Goal: Find specific page/section: Find specific page/section

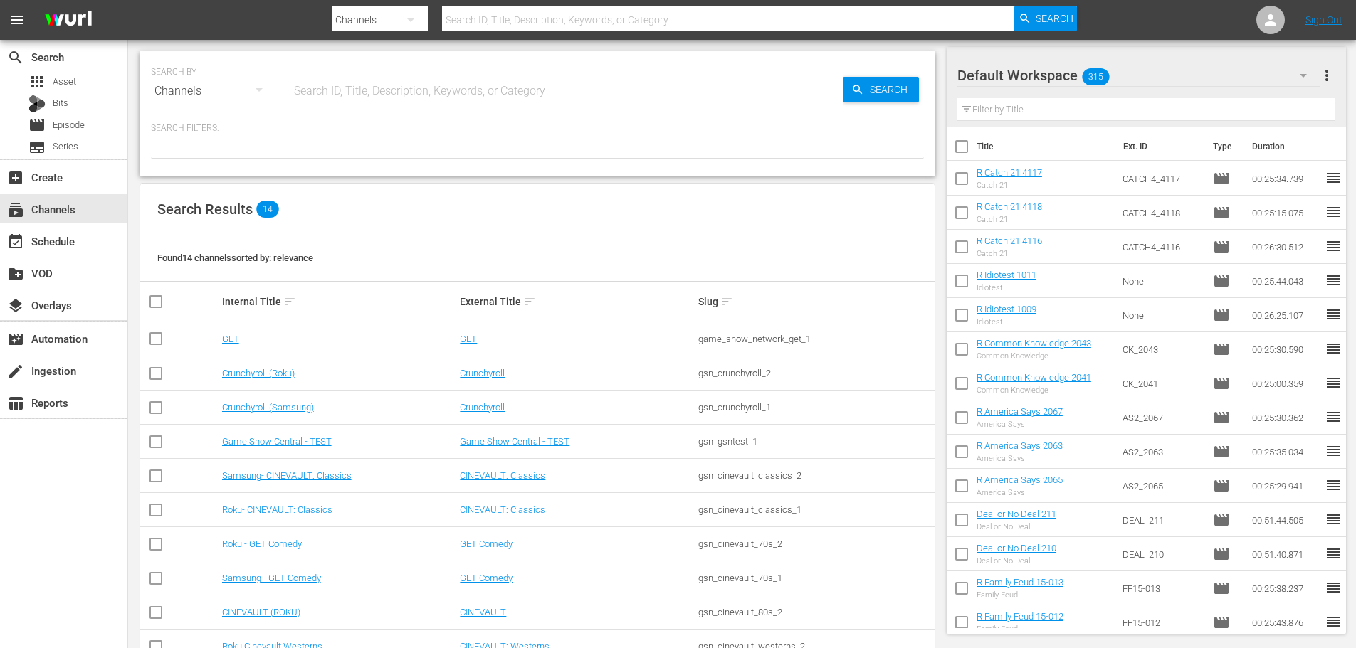
scroll to position [179, 0]
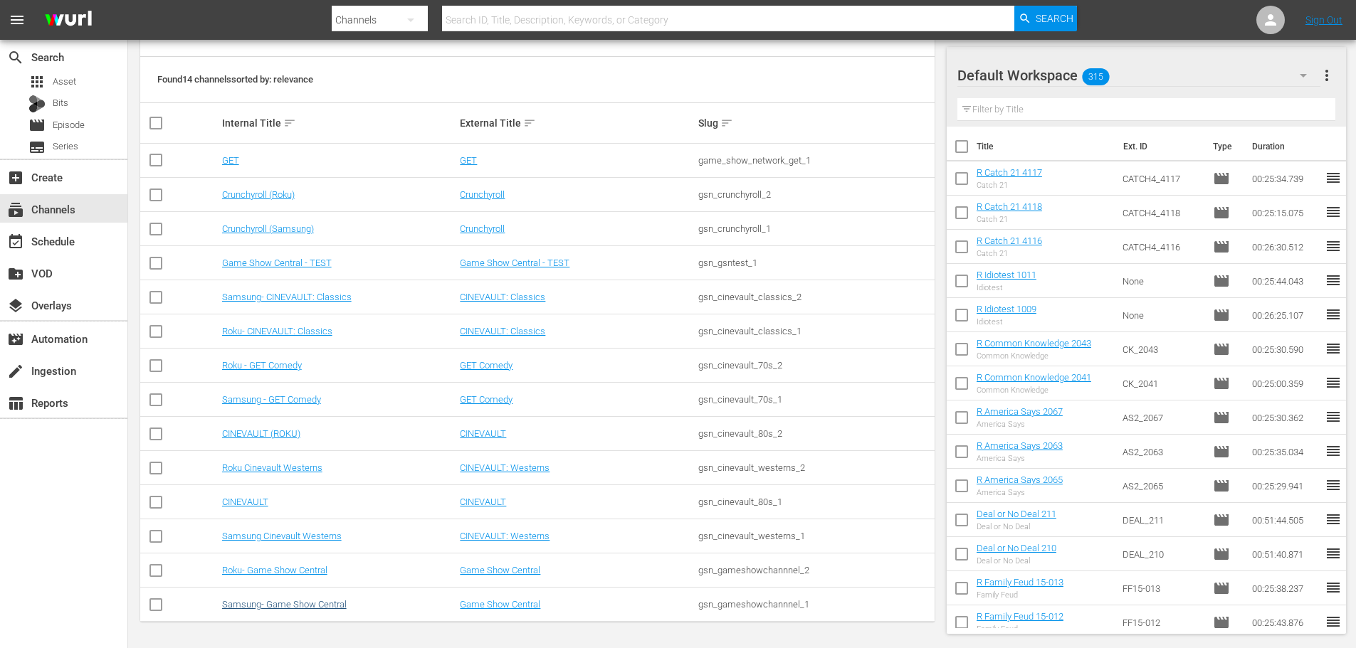
drag, startPoint x: 289, startPoint y: 598, endPoint x: 297, endPoint y: 603, distance: 9.3
click at [290, 599] on td "Samsung- Game Show Central" at bounding box center [339, 605] width 238 height 34
click at [298, 604] on link "Samsung- Game Show Central" at bounding box center [284, 604] width 125 height 11
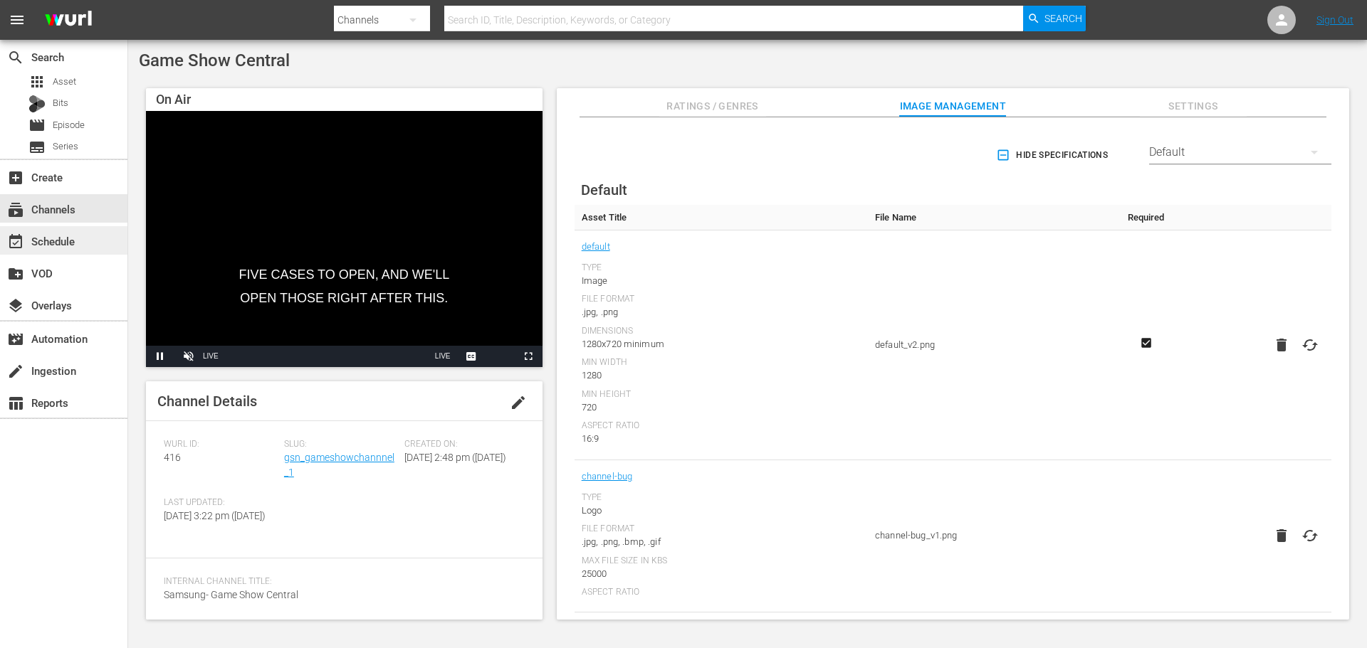
click at [87, 249] on div "event_available Schedule" at bounding box center [63, 240] width 127 height 28
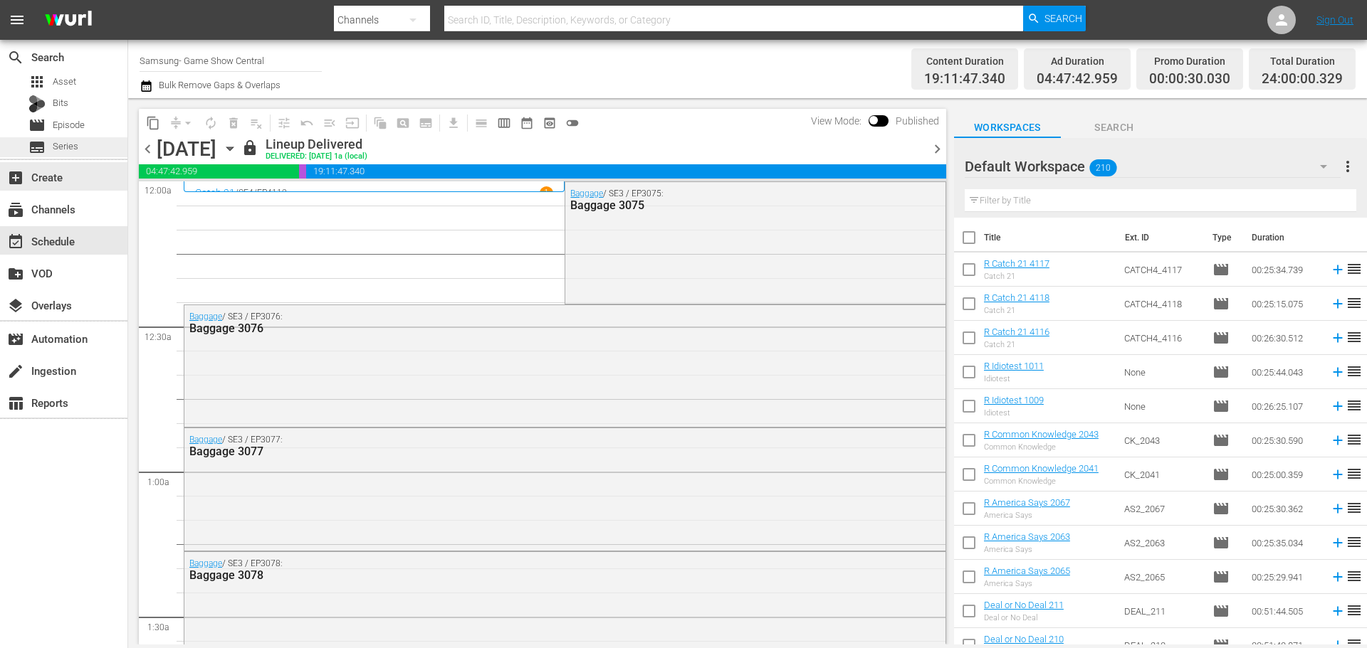
click at [78, 149] on span "Series" at bounding box center [66, 147] width 26 height 14
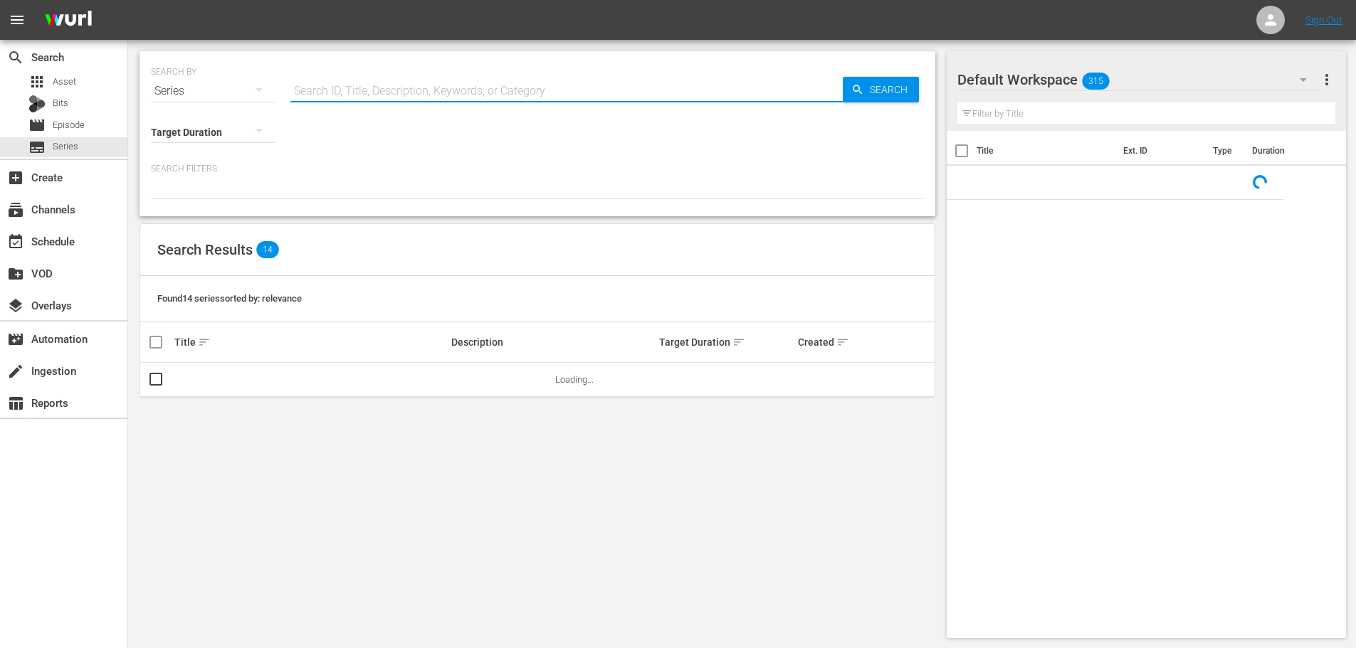
click at [572, 89] on input "text" at bounding box center [566, 91] width 552 height 34
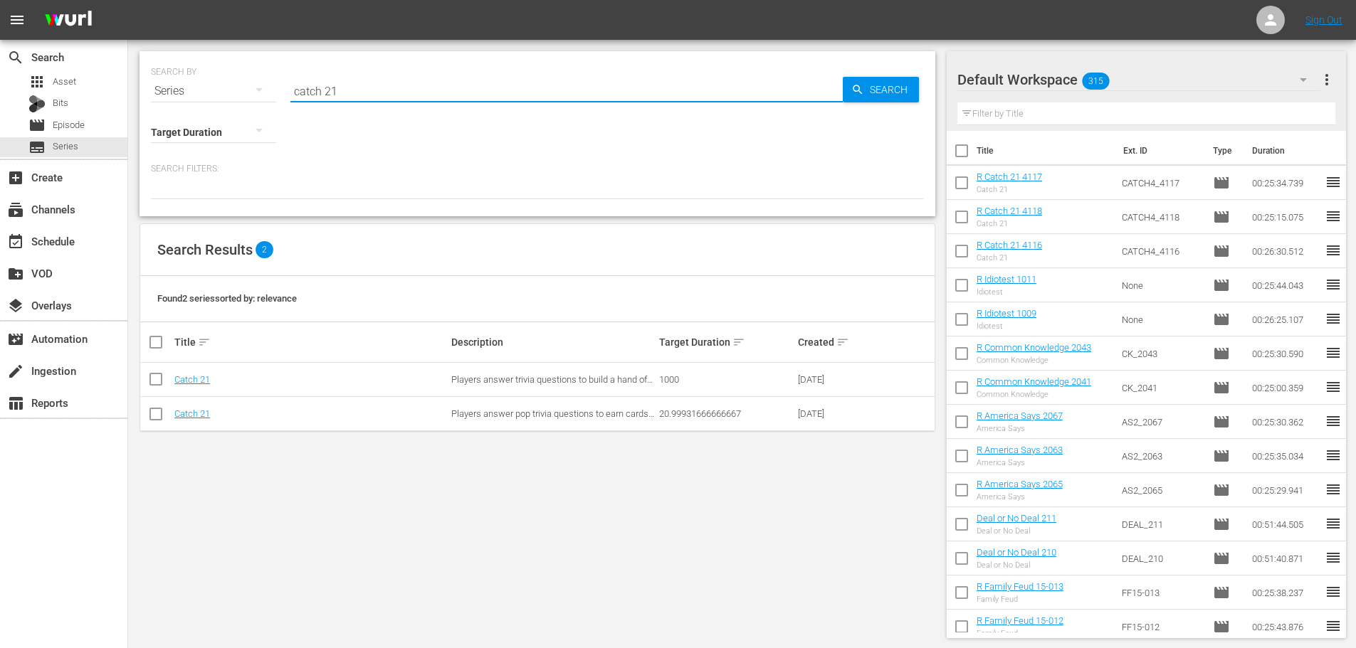
type input "catch 21"
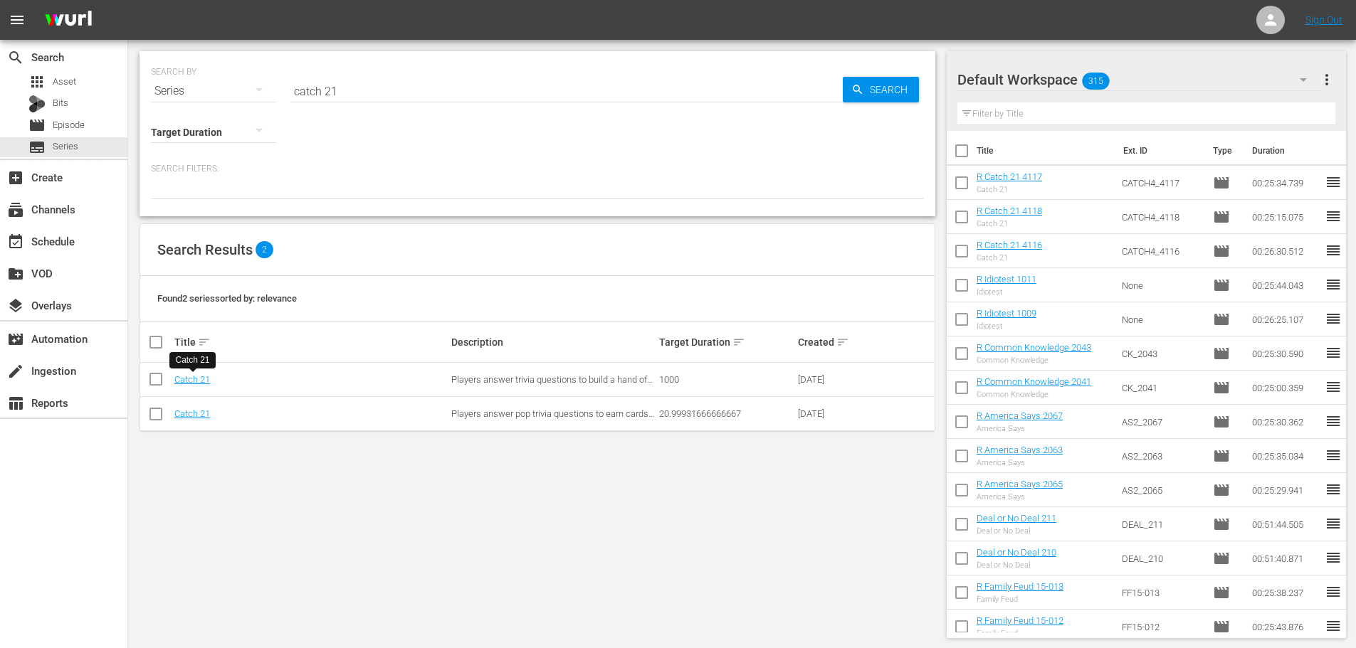
click at [196, 385] on td "Catch 21" at bounding box center [310, 380] width 277 height 34
click at [194, 381] on link "Catch 21" at bounding box center [192, 379] width 36 height 11
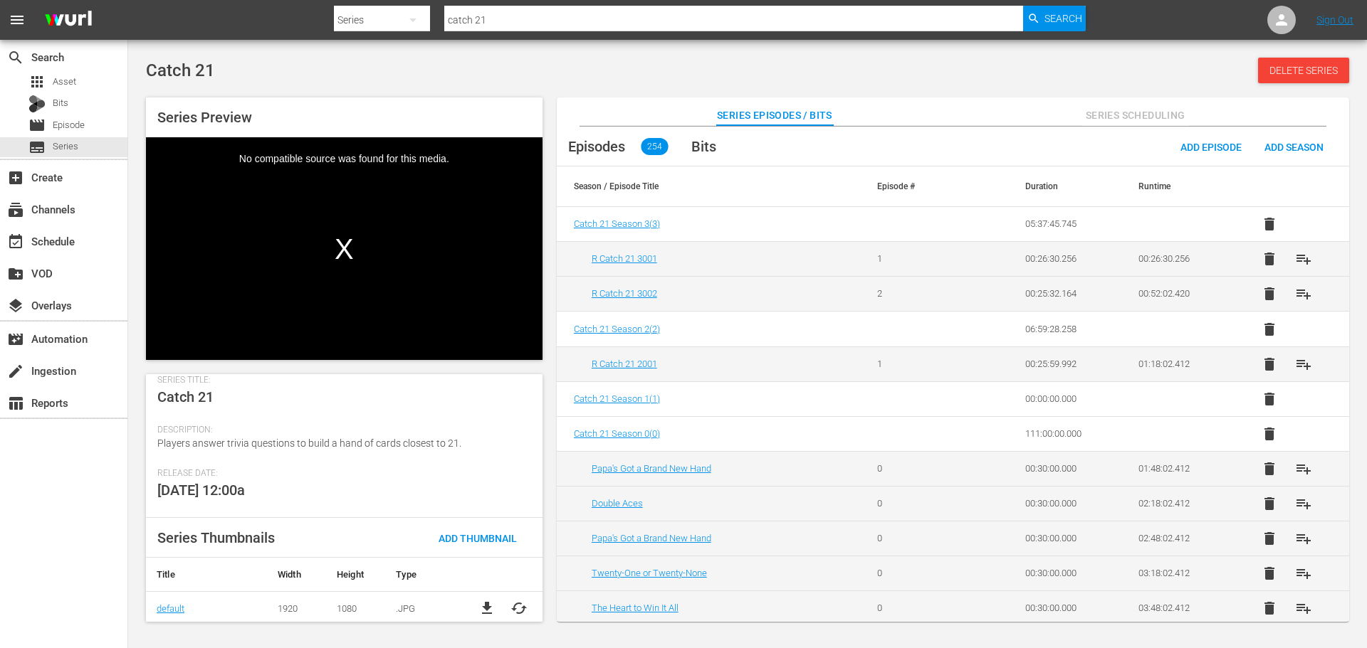
scroll to position [202, 0]
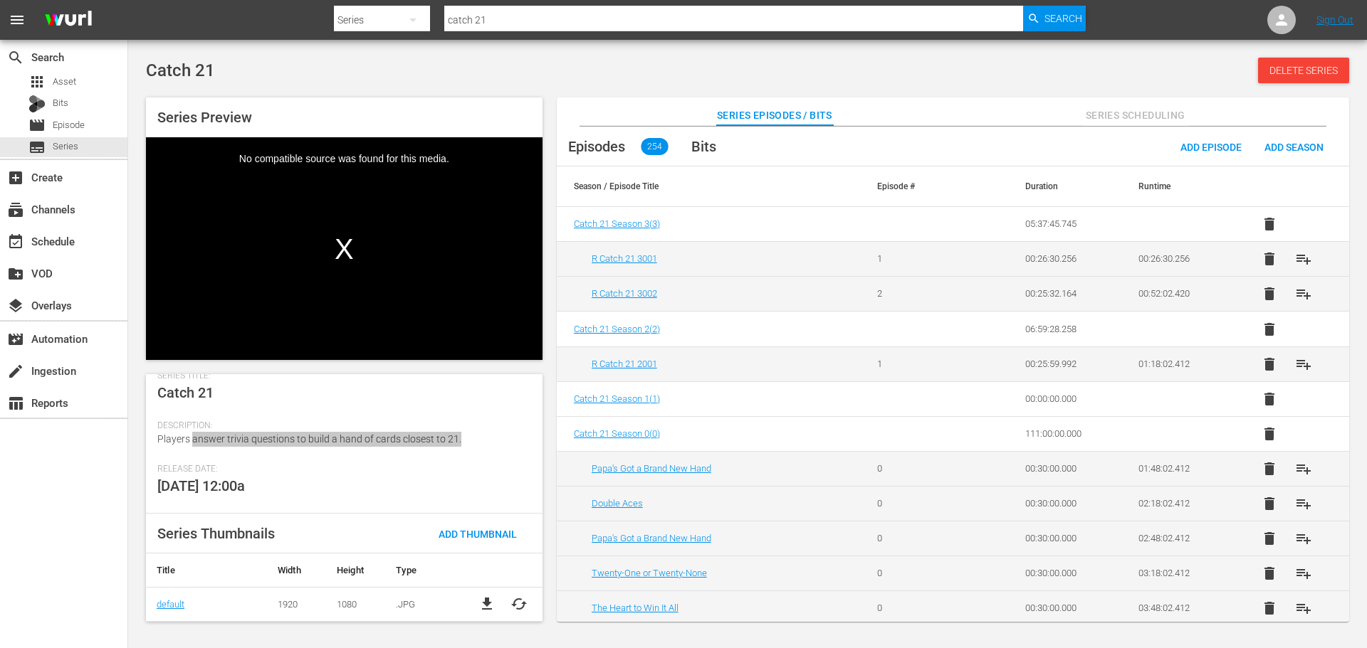
drag, startPoint x: 463, startPoint y: 436, endPoint x: 228, endPoint y: 448, distance: 235.9
click at [191, 439] on div "Description: Players answer trivia questions to build a hand of cards closest t…" at bounding box center [344, 442] width 374 height 43
drag, startPoint x: 279, startPoint y: 457, endPoint x: 521, endPoint y: 475, distance: 242.7
click at [279, 457] on div "Description: Players answer trivia questions to build a hand of cards closest t…" at bounding box center [344, 442] width 374 height 43
click at [348, 488] on div "Release Date: [DATE] 12:00a" at bounding box center [344, 489] width 374 height 50
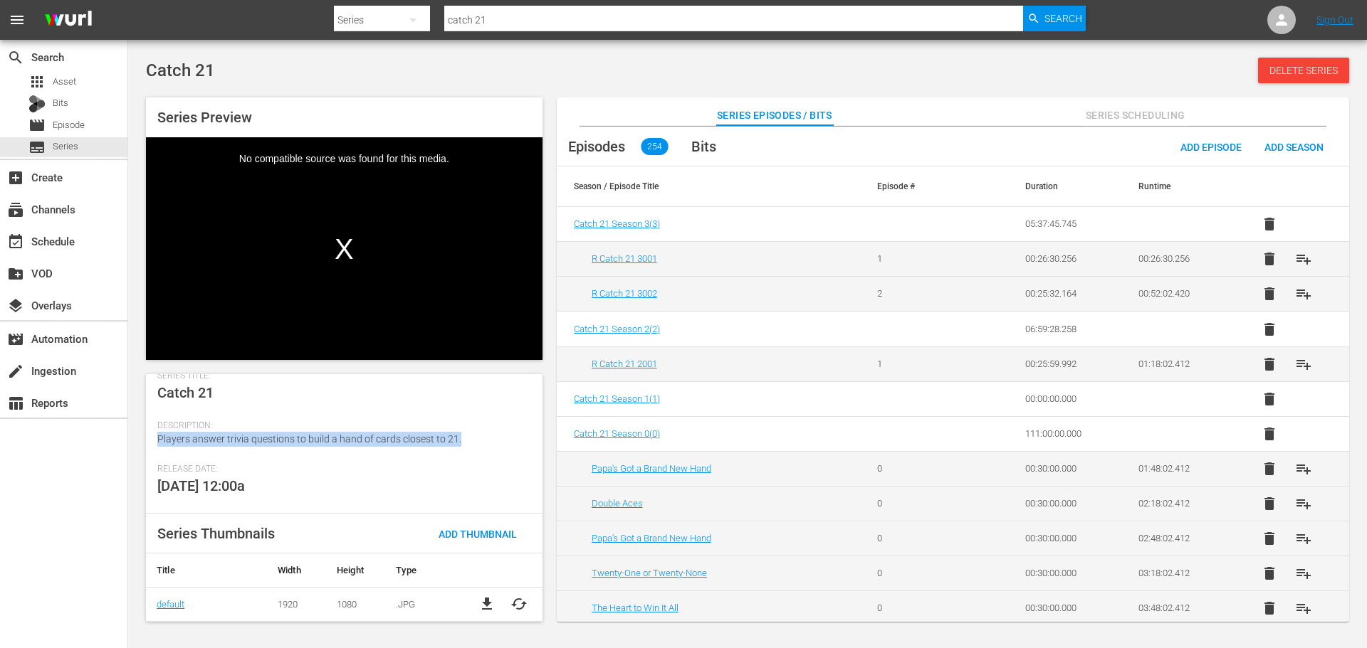
drag, startPoint x: 467, startPoint y: 439, endPoint x: 155, endPoint y: 439, distance: 311.7
click at [155, 439] on div "Series Details edit [PERSON_NAME] Id 558600 Seasons 4 Episodes 254 Duration 124…" at bounding box center [344, 498] width 396 height 248
copy span "Players answer trivia questions to build a hand of cards closest to 21."
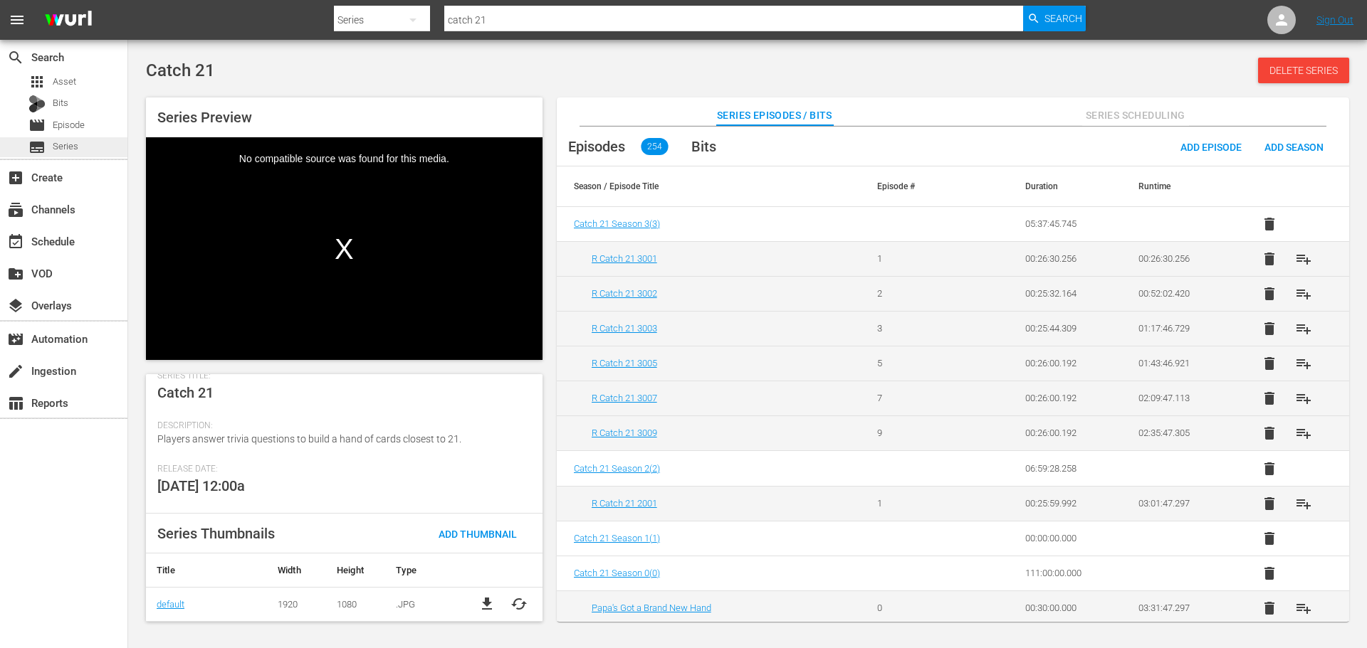
click at [75, 141] on span "Series" at bounding box center [66, 147] width 26 height 14
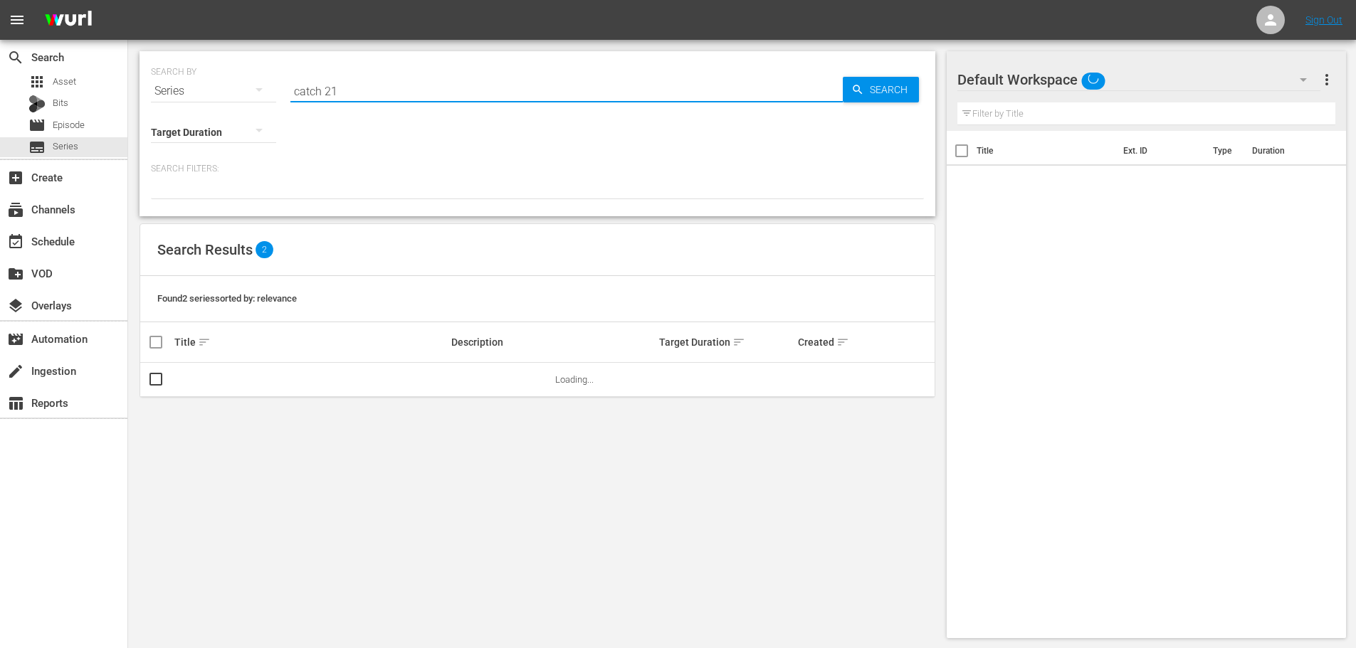
drag, startPoint x: 355, startPoint y: 91, endPoint x: 258, endPoint y: 90, distance: 97.5
click at [258, 90] on div "SEARCH BY Search By Series Search ID, Title, Description, Keywords, or Category…" at bounding box center [537, 82] width 773 height 51
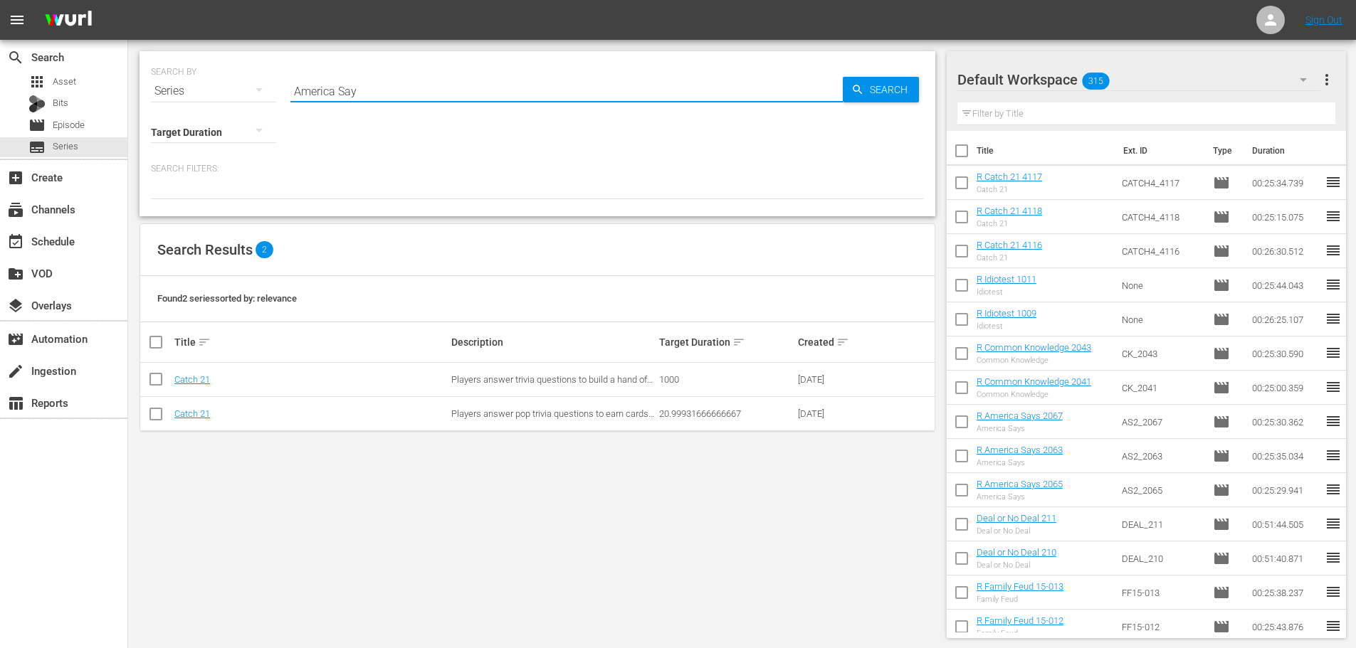
type input "America Says"
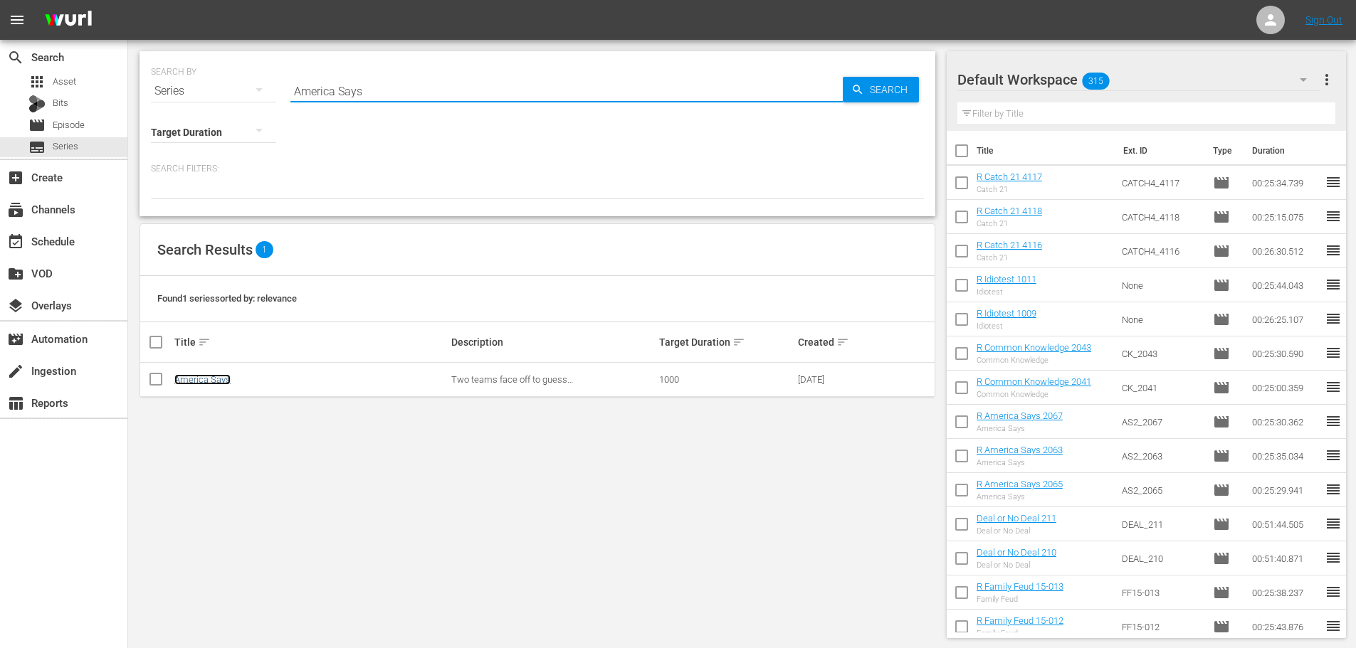
click at [214, 378] on link "America Says" at bounding box center [202, 379] width 56 height 11
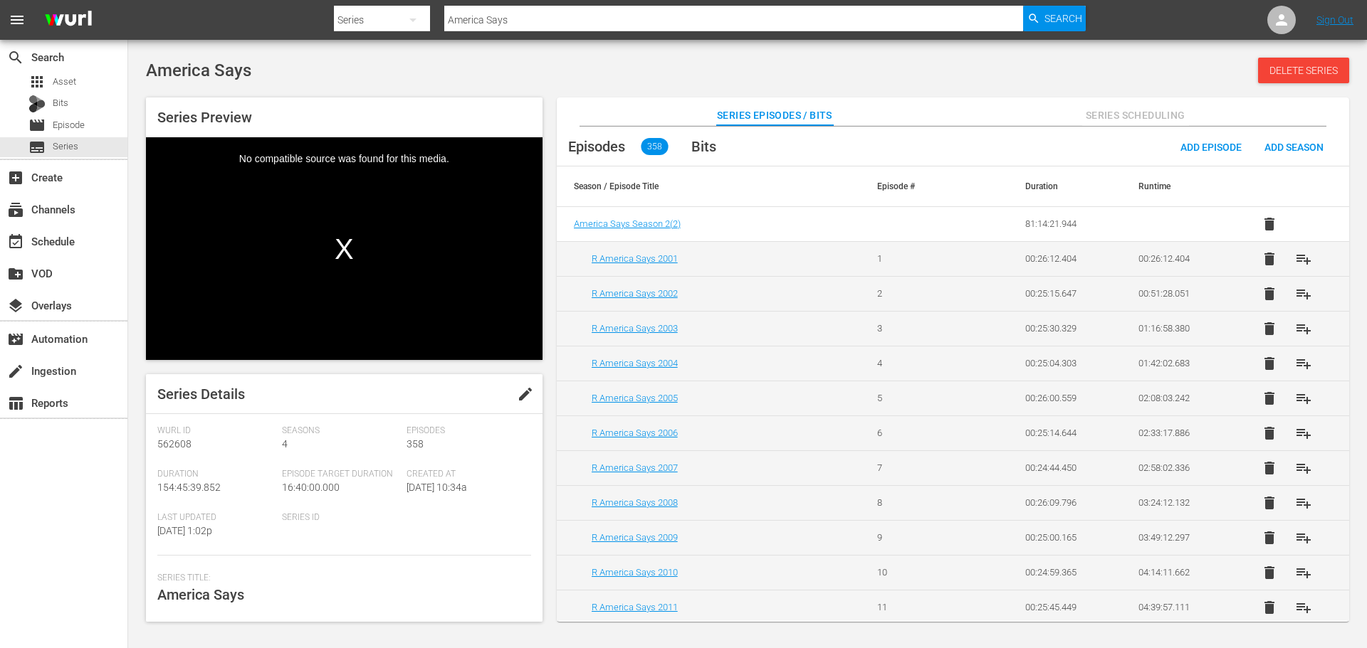
scroll to position [142, 0]
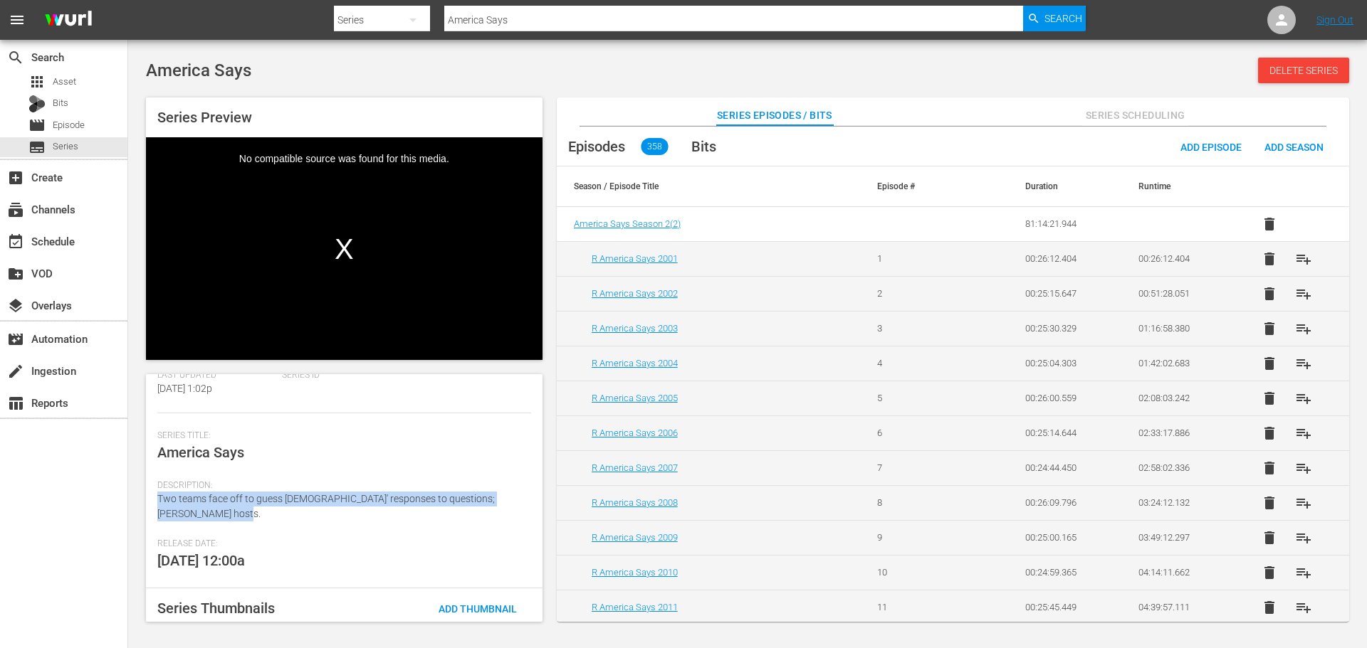
drag, startPoint x: 201, startPoint y: 505, endPoint x: 159, endPoint y: 505, distance: 42.7
click at [159, 504] on div "Description: Two teams face off to guess [DEMOGRAPHIC_DATA]' responses to quest…" at bounding box center [344, 509] width 374 height 58
copy span "Two teams face off to guess [DEMOGRAPHIC_DATA]' responses to questions; [PERSON…"
click at [51, 149] on div "subtitles Series" at bounding box center [53, 147] width 50 height 20
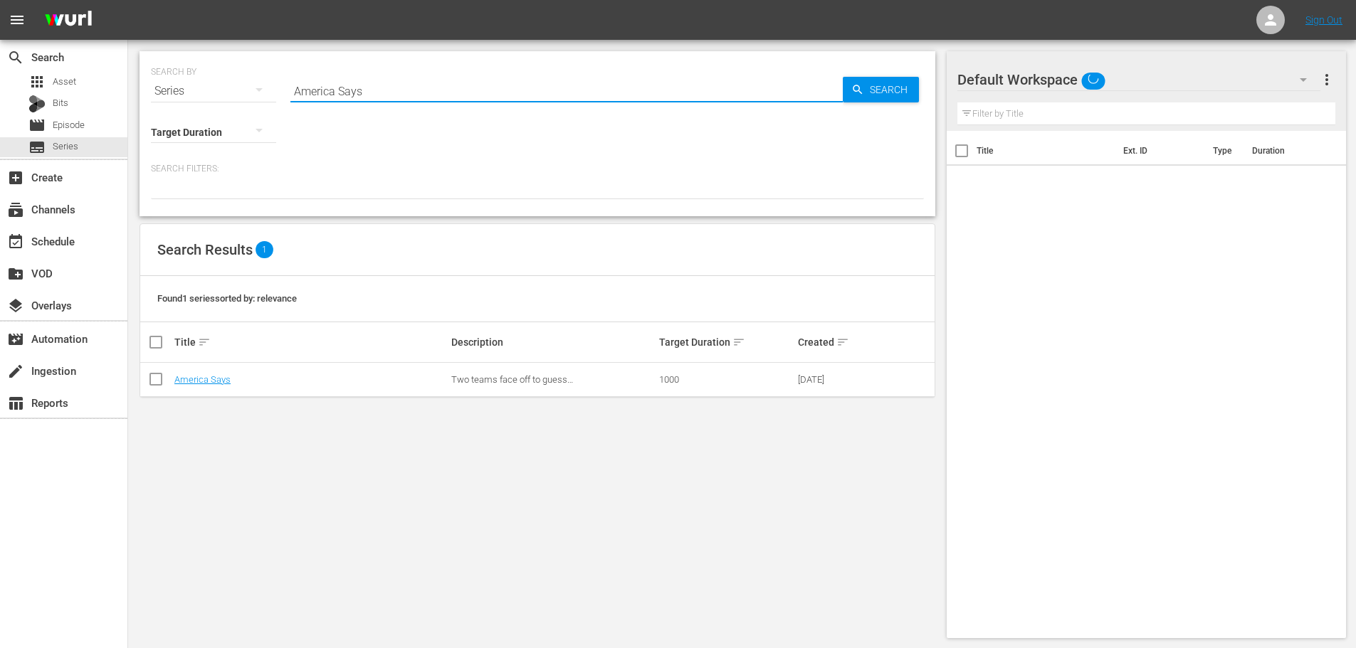
drag, startPoint x: 374, startPoint y: 80, endPoint x: 159, endPoint y: 69, distance: 216.0
click at [159, 69] on div "SEARCH BY Search By Series Search ID, Title, Description, Keywords, or Category…" at bounding box center [537, 82] width 773 height 51
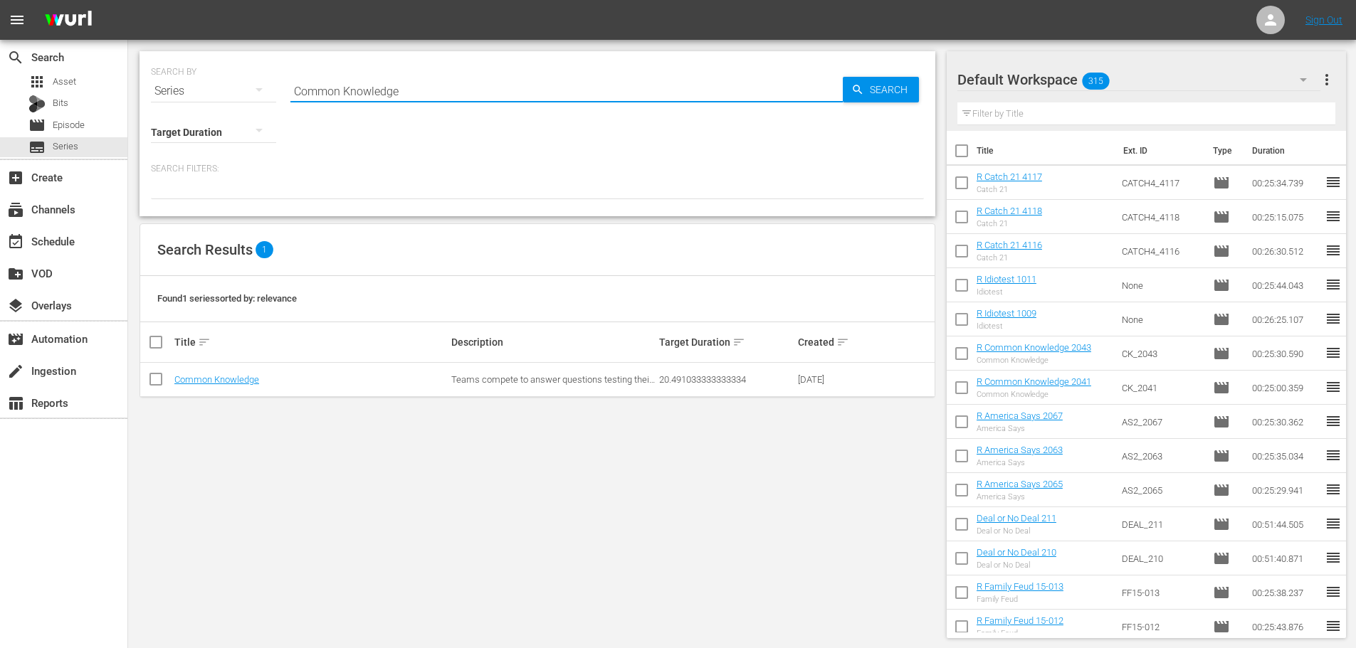
type input "Common Knowledge"
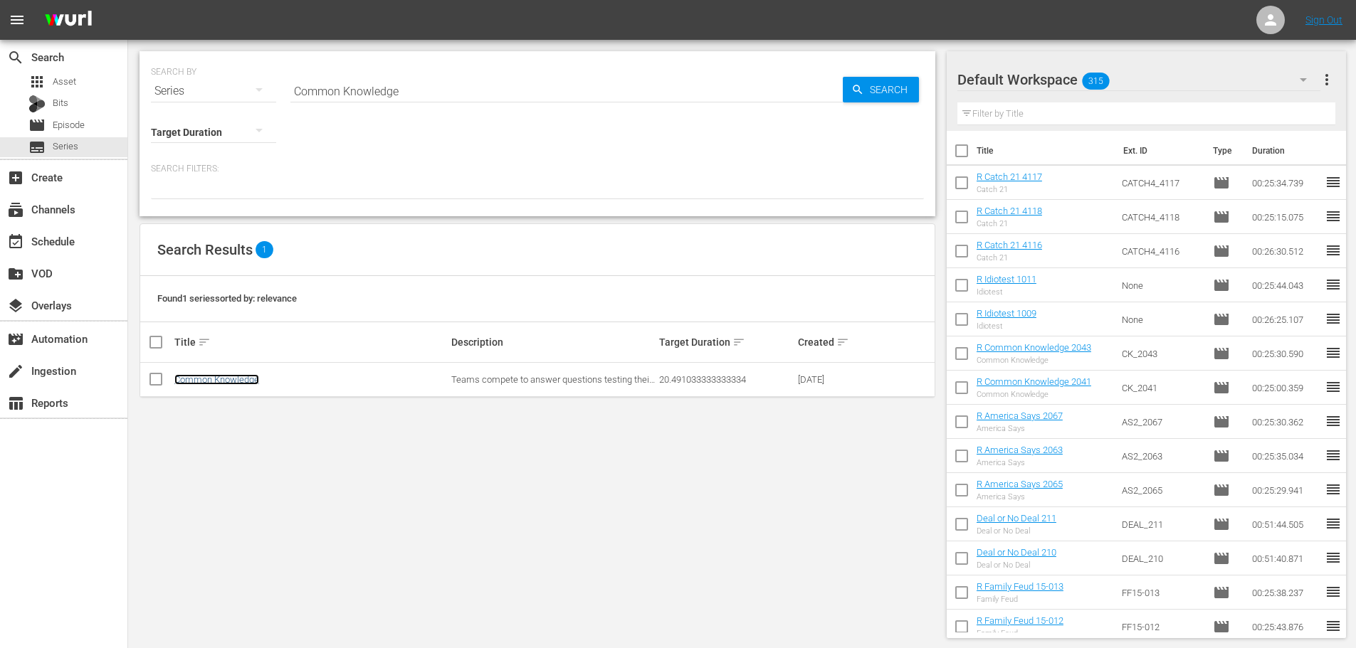
click at [206, 384] on link "Common Knowledge" at bounding box center [216, 379] width 85 height 11
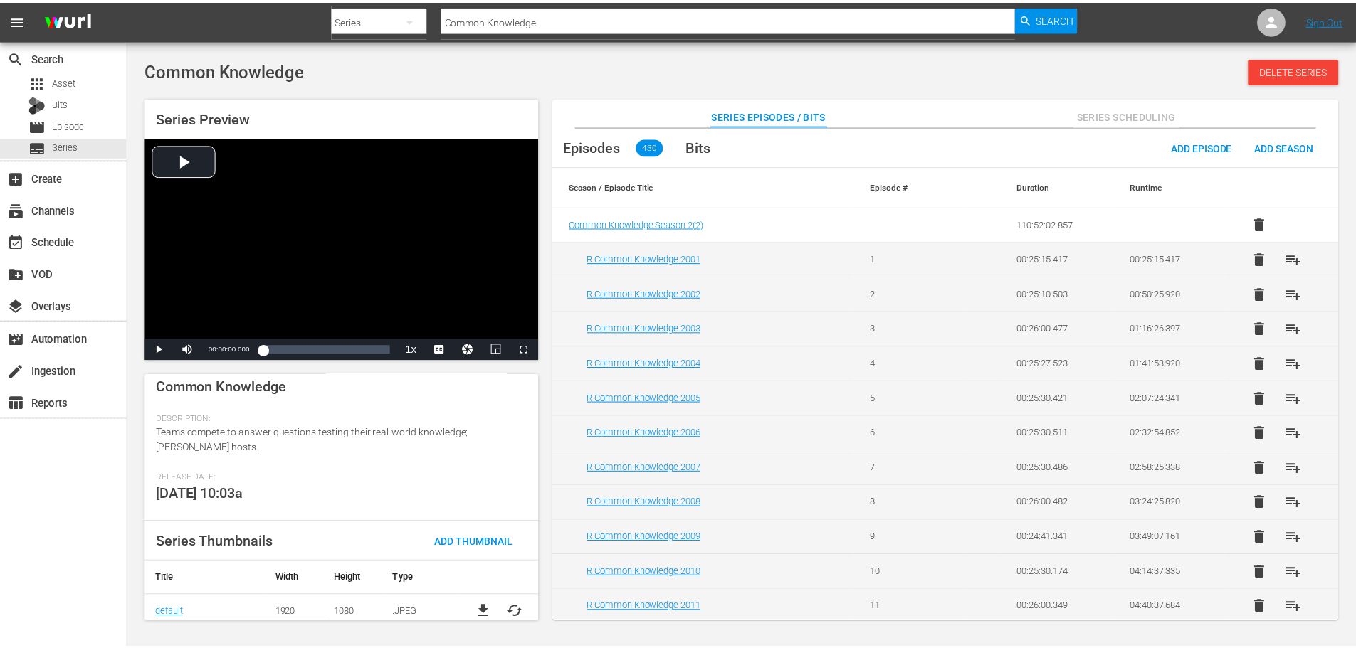
scroll to position [180, 0]
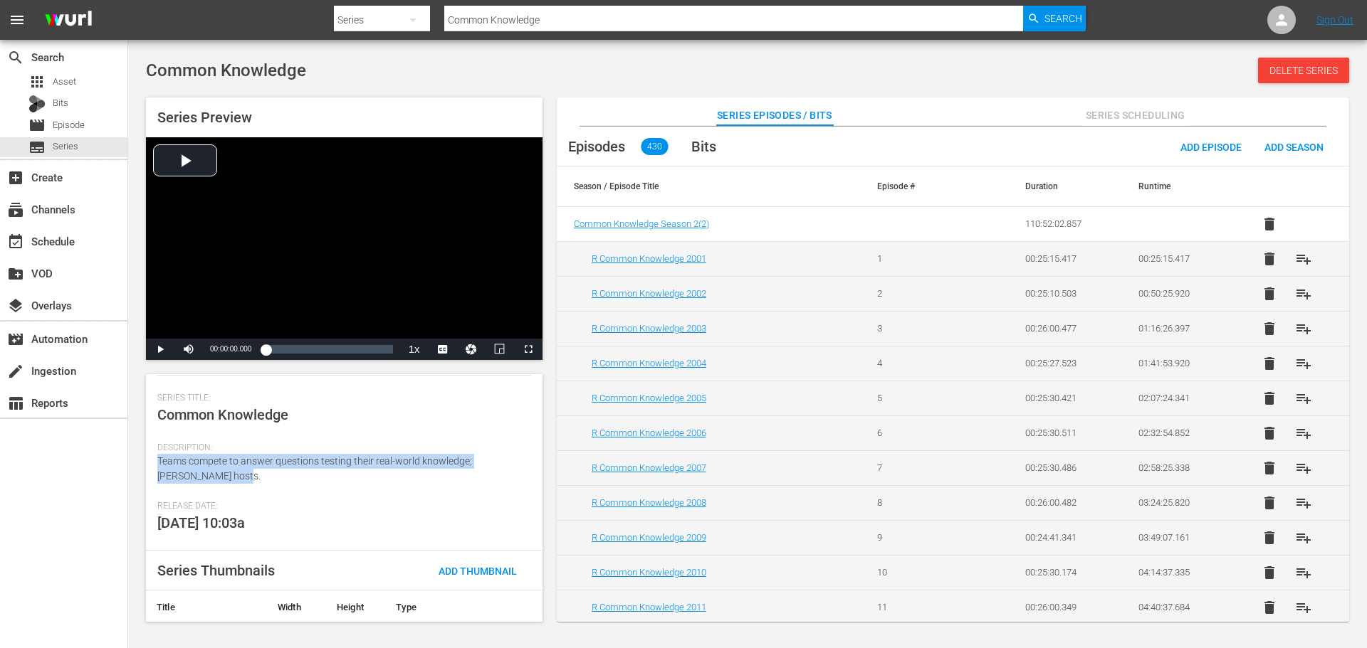
drag, startPoint x: 223, startPoint y: 475, endPoint x: 159, endPoint y: 458, distance: 66.5
click at [159, 458] on div "Description: Teams compete to answer questions testing their real-world knowled…" at bounding box center [344, 472] width 374 height 58
copy span "Teams compete to answer questions testing their real-world knowledge; [PERSON_N…"
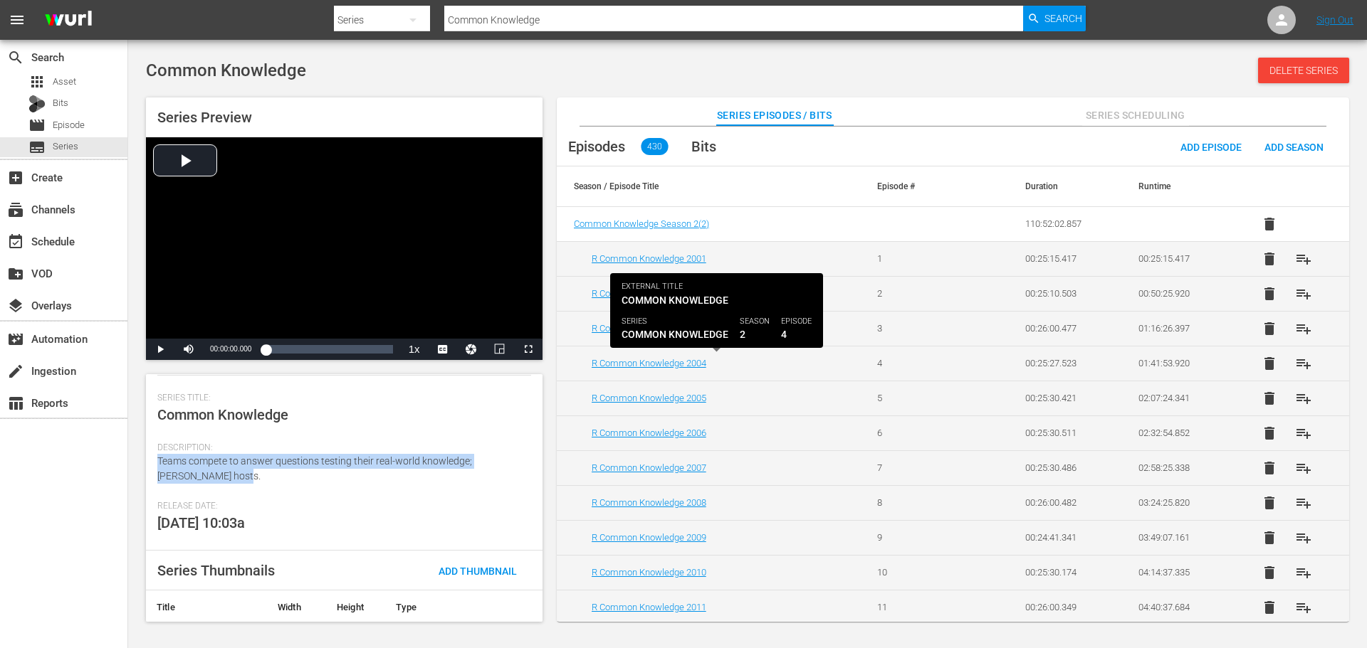
click at [656, 251] on td "R Common Knowledge 2001" at bounding box center [708, 258] width 303 height 35
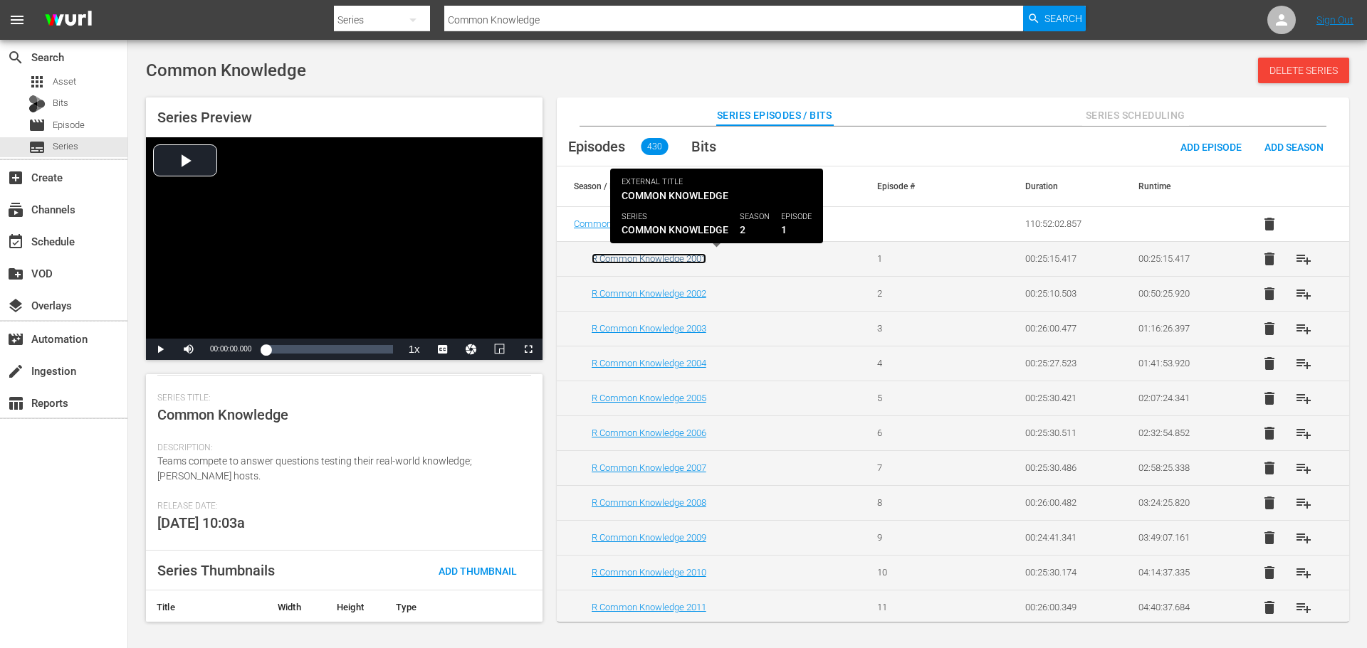
click at [656, 255] on link "R Common Knowledge 2001" at bounding box center [648, 258] width 115 height 11
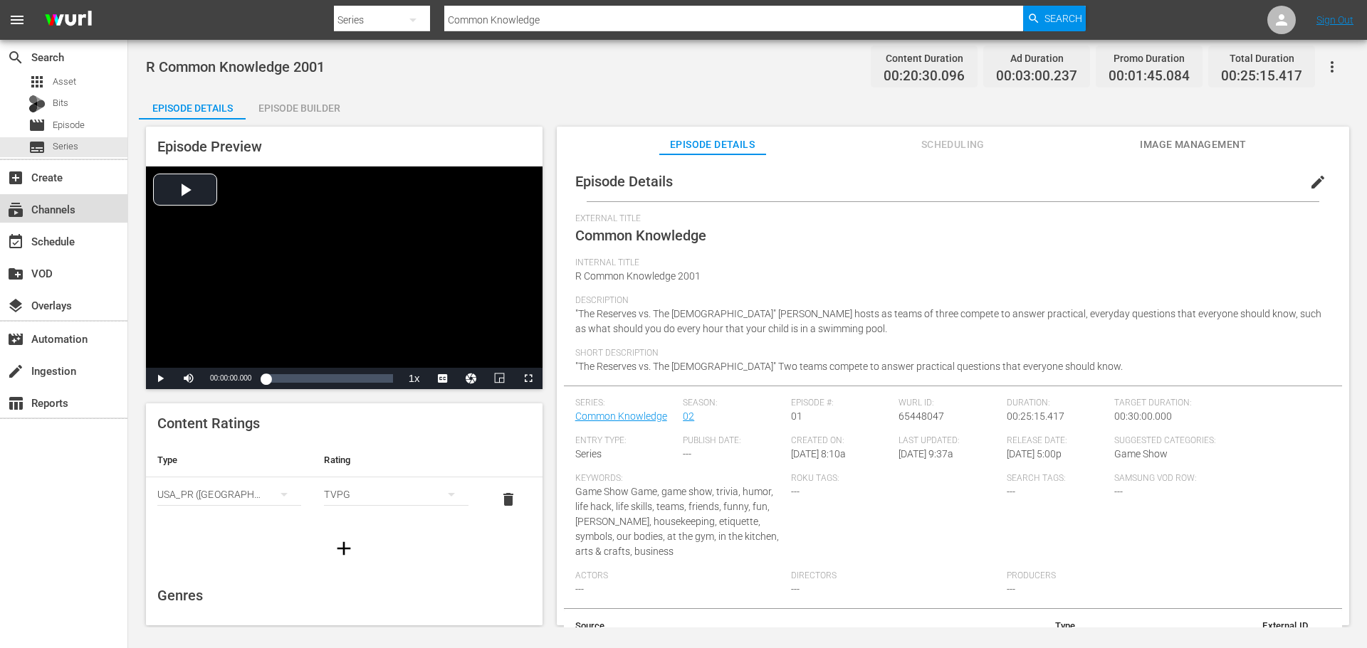
click at [70, 219] on div "subscriptions Channels" at bounding box center [63, 208] width 127 height 28
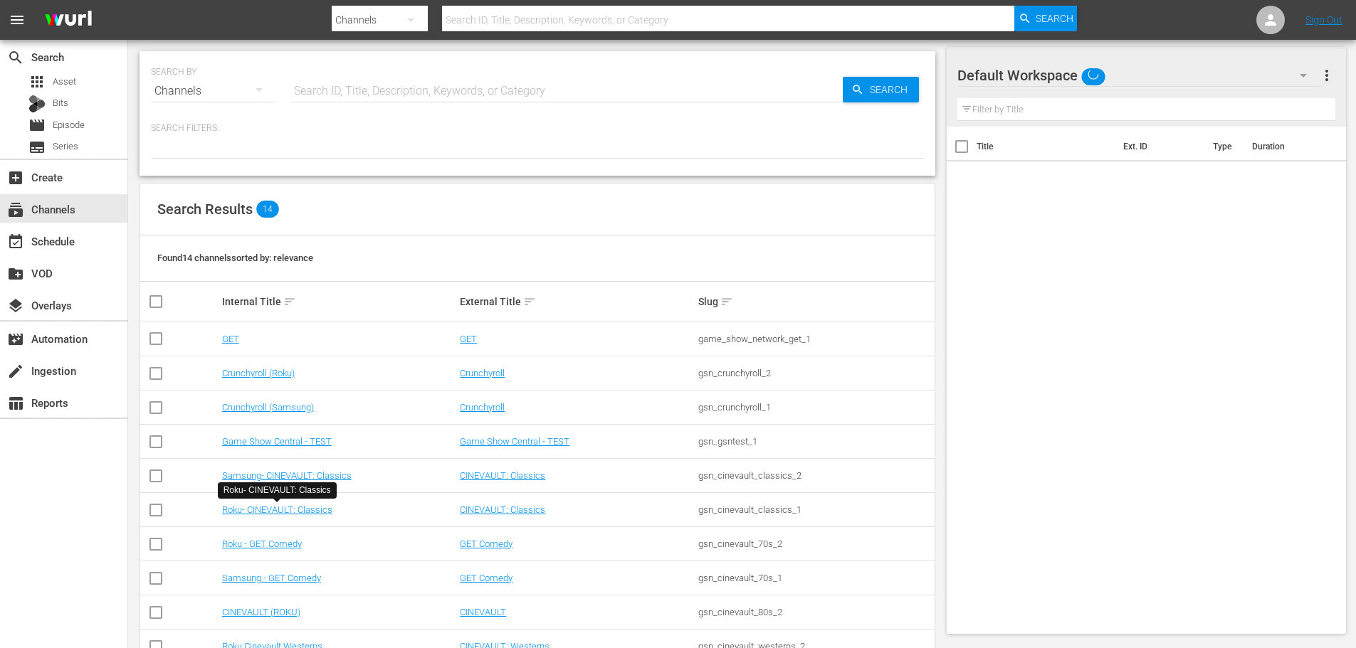
scroll to position [179, 0]
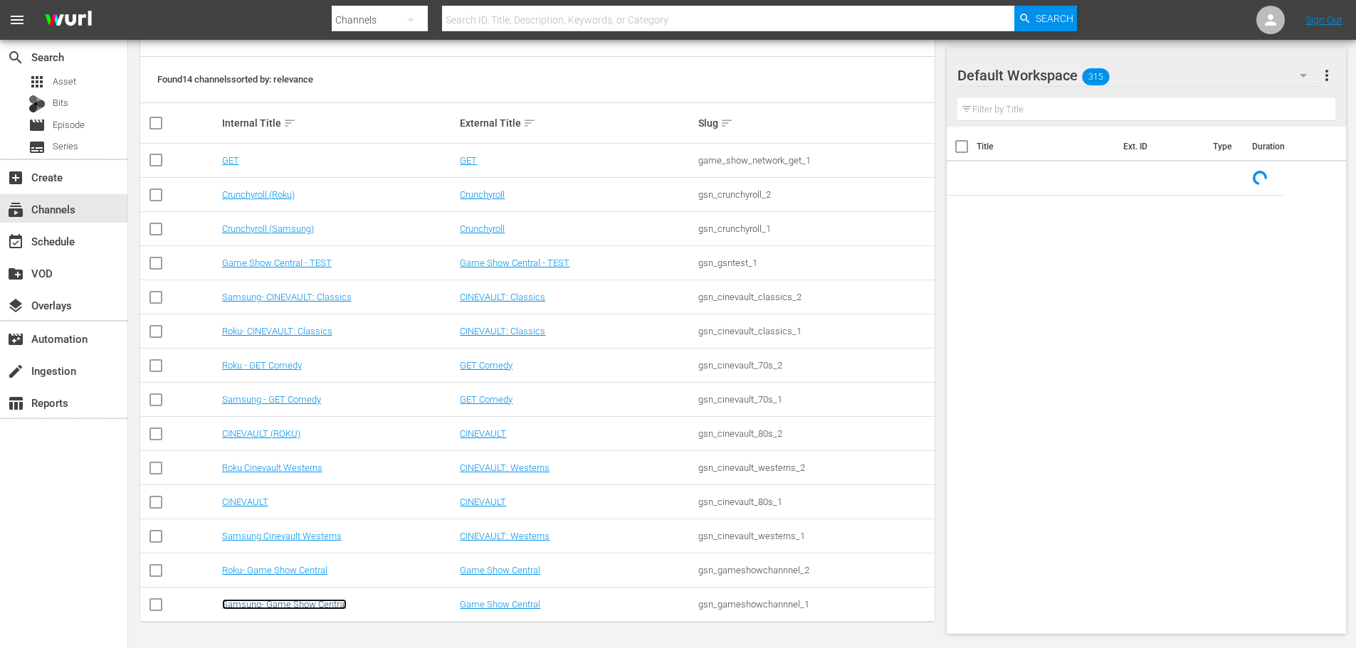
click at [329, 611] on td "Samsung- Game Show Central" at bounding box center [339, 605] width 238 height 34
click at [81, 243] on div "event_available Schedule" at bounding box center [63, 240] width 127 height 28
